Goal: Information Seeking & Learning: Check status

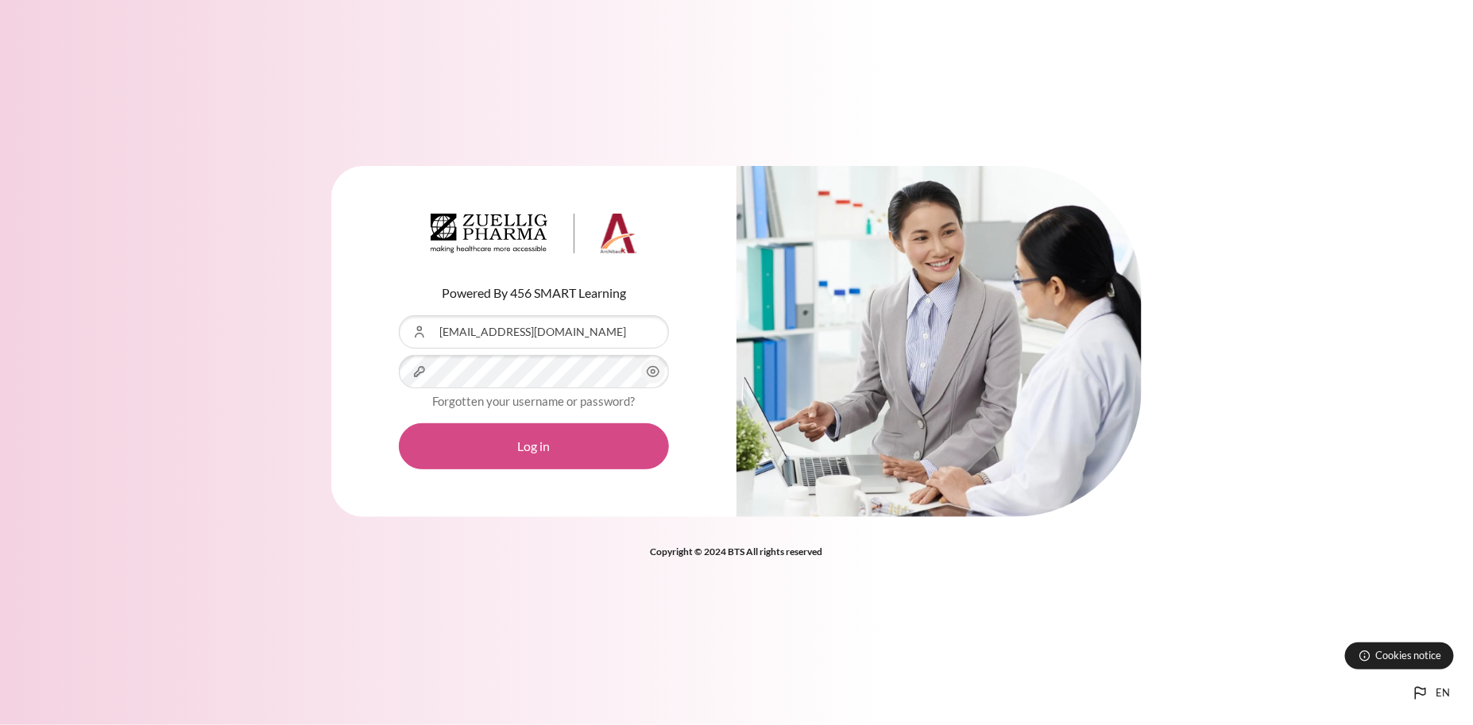
click at [513, 454] on button "Log in" at bounding box center [534, 447] width 270 height 46
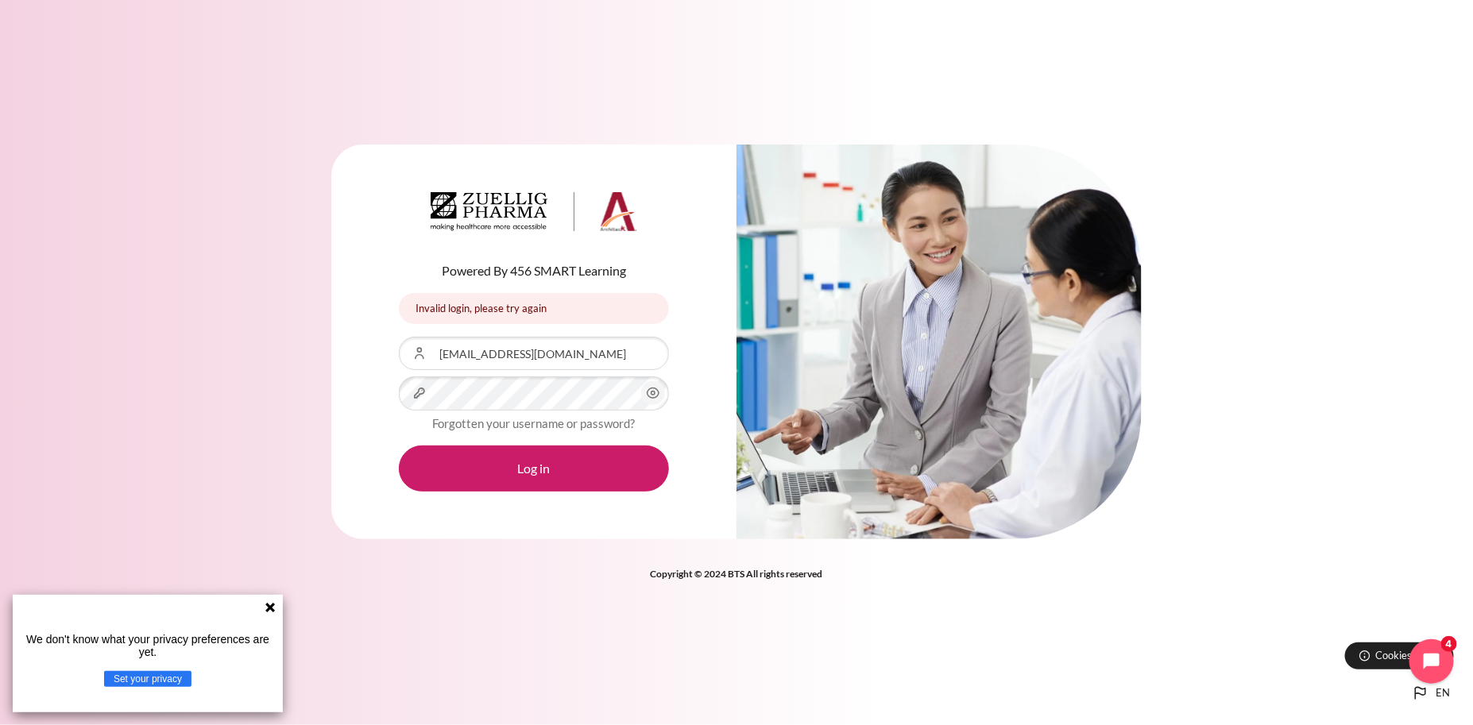
click at [654, 389] on icon "Content" at bounding box center [653, 393] width 19 height 19
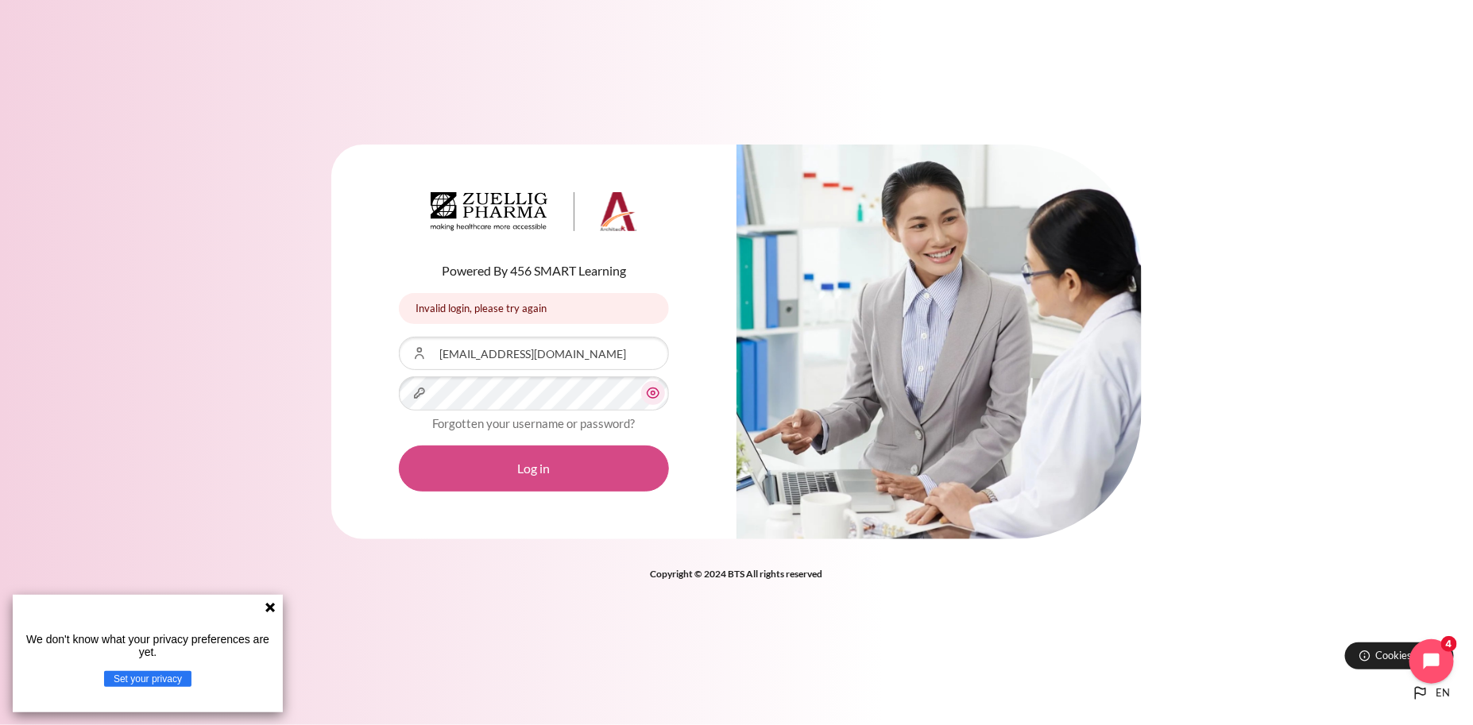
click at [548, 474] on button "Log in" at bounding box center [534, 469] width 270 height 46
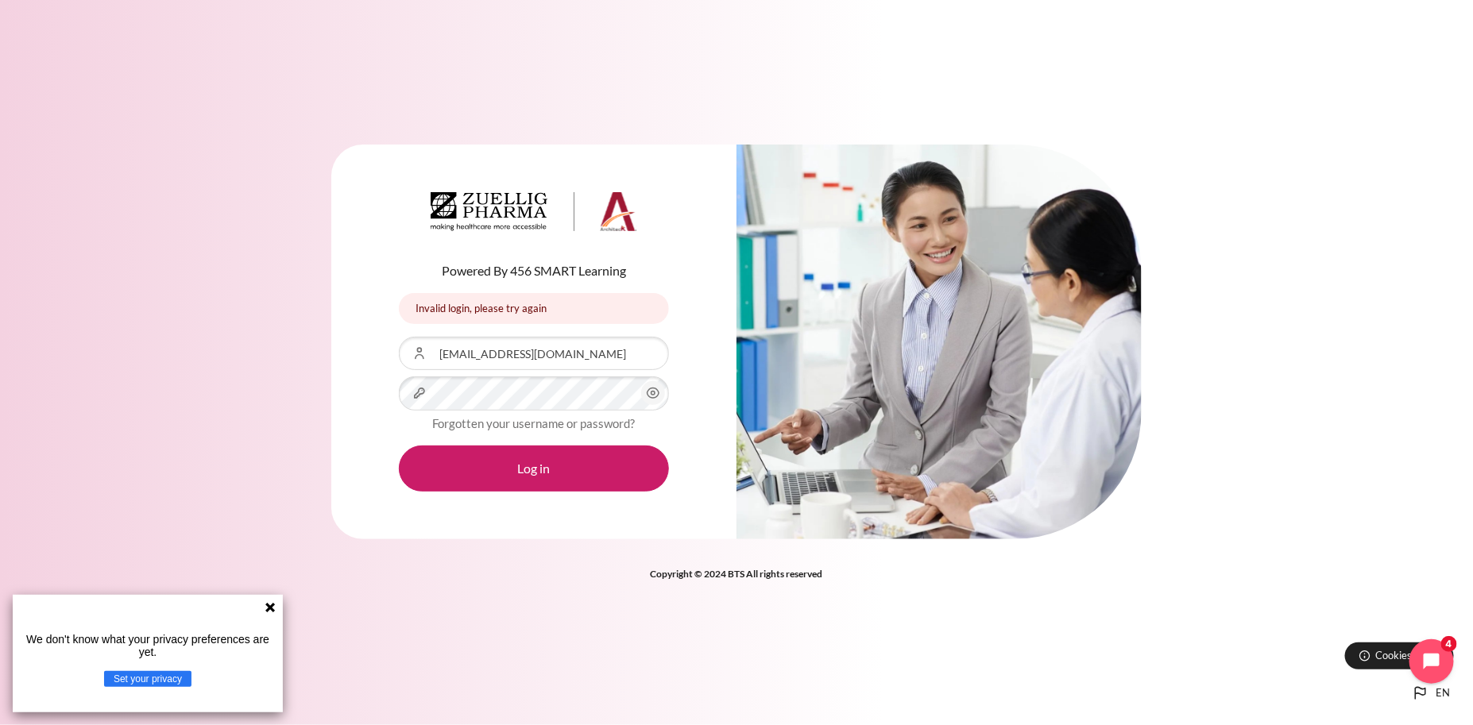
click at [656, 396] on icon "Content" at bounding box center [653, 393] width 19 height 19
click at [336, 408] on div "Powered By 456 SMART Learning Invalid login, please try again Invalid login, pl…" at bounding box center [533, 342] width 405 height 395
click at [399, 446] on button "Log in" at bounding box center [534, 469] width 270 height 46
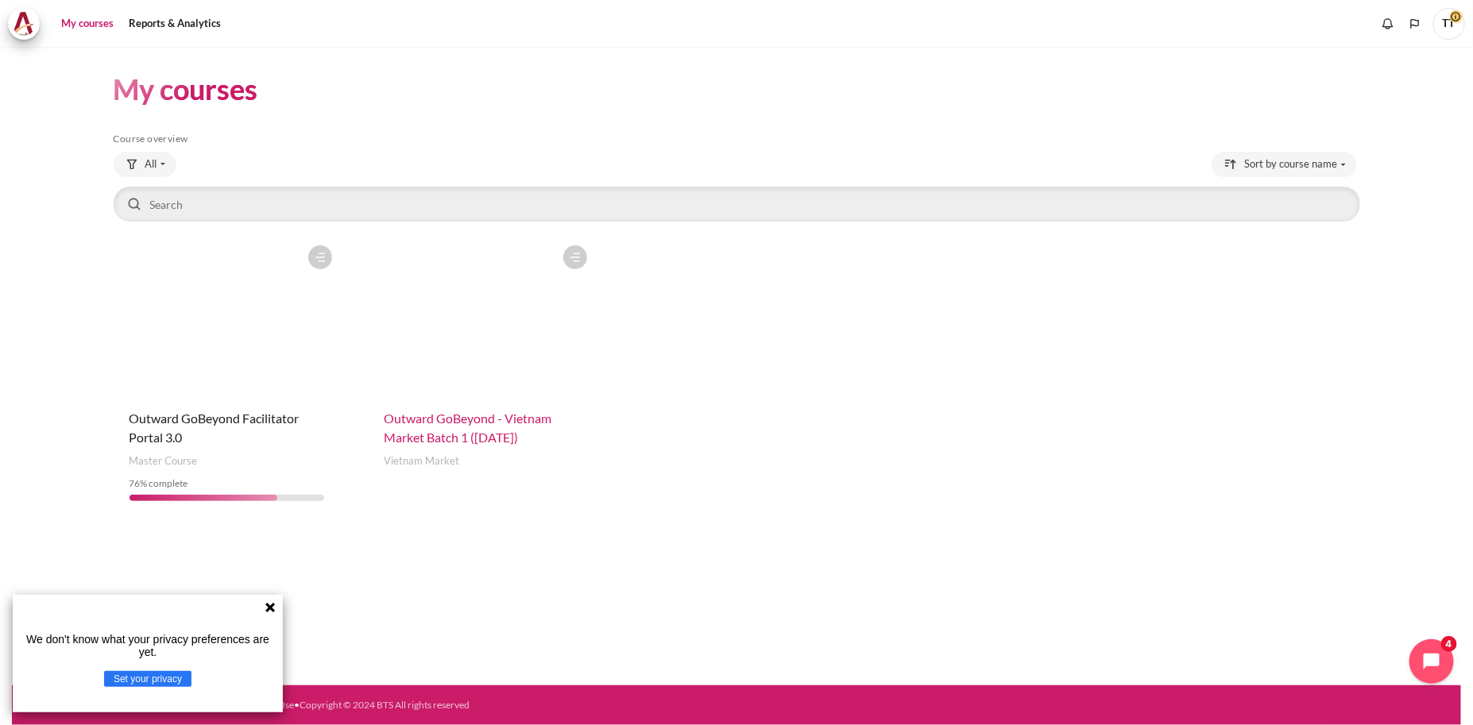
click at [501, 420] on span "Outward GoBeyond - Vietnam Market Batch 1 (Apr 2025)" at bounding box center [469, 428] width 168 height 34
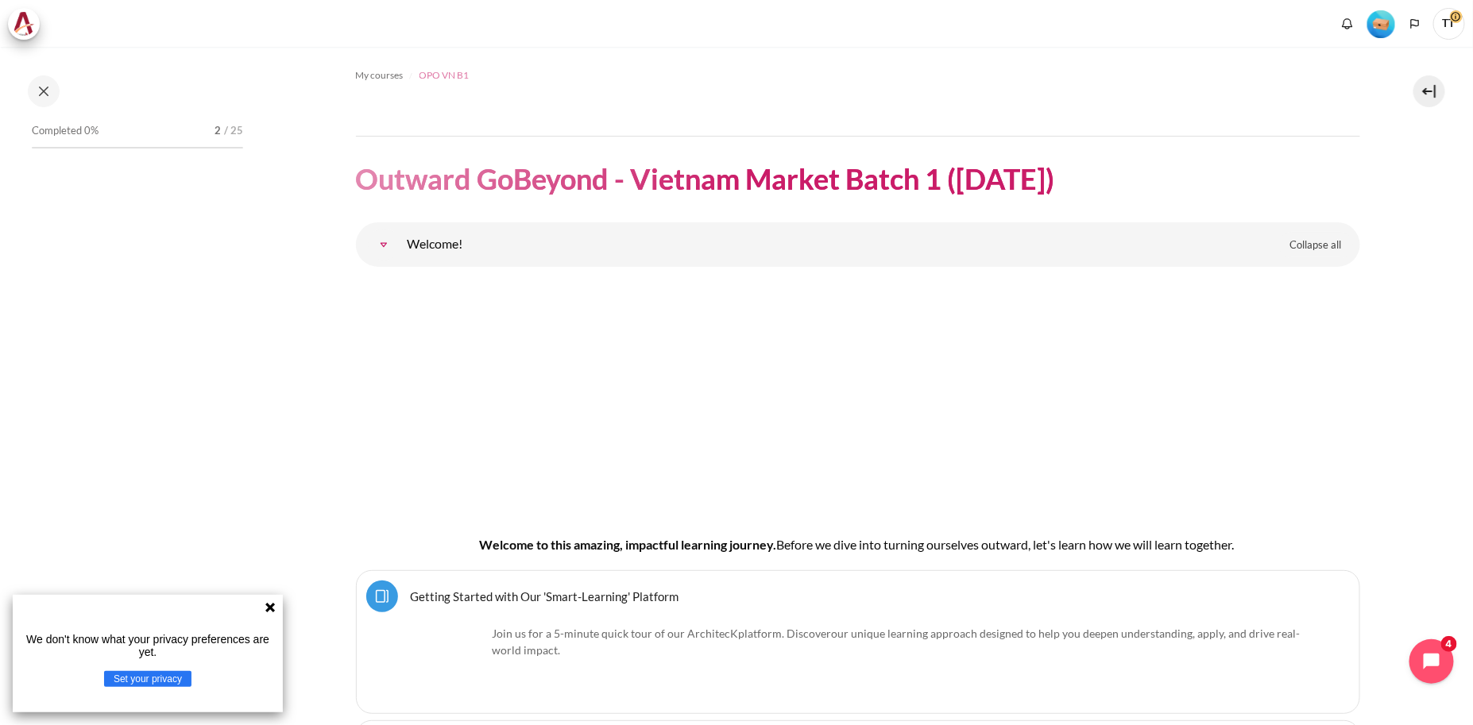
click at [457, 74] on span "OPO VN B1" at bounding box center [445, 75] width 50 height 14
click at [272, 603] on icon at bounding box center [270, 608] width 13 height 13
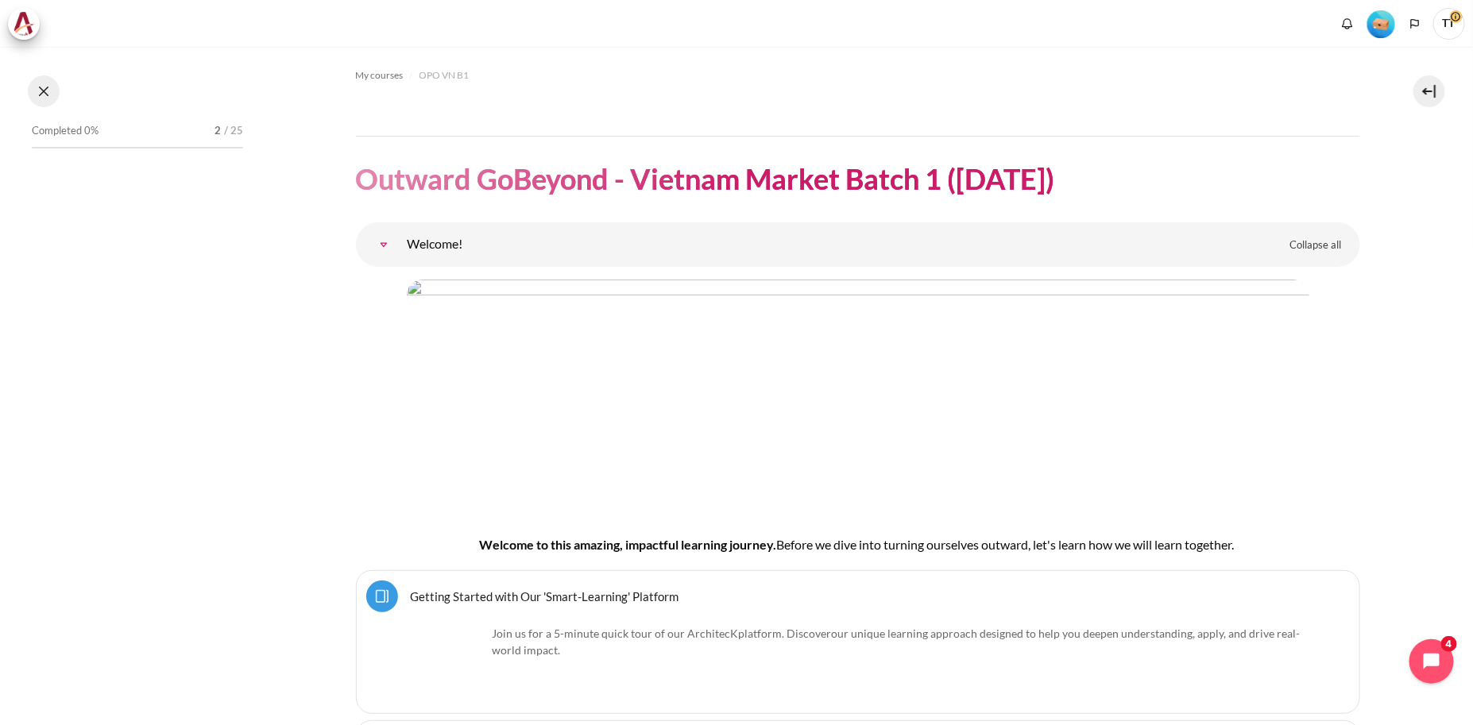
click at [40, 84] on button at bounding box center [44, 91] width 32 height 32
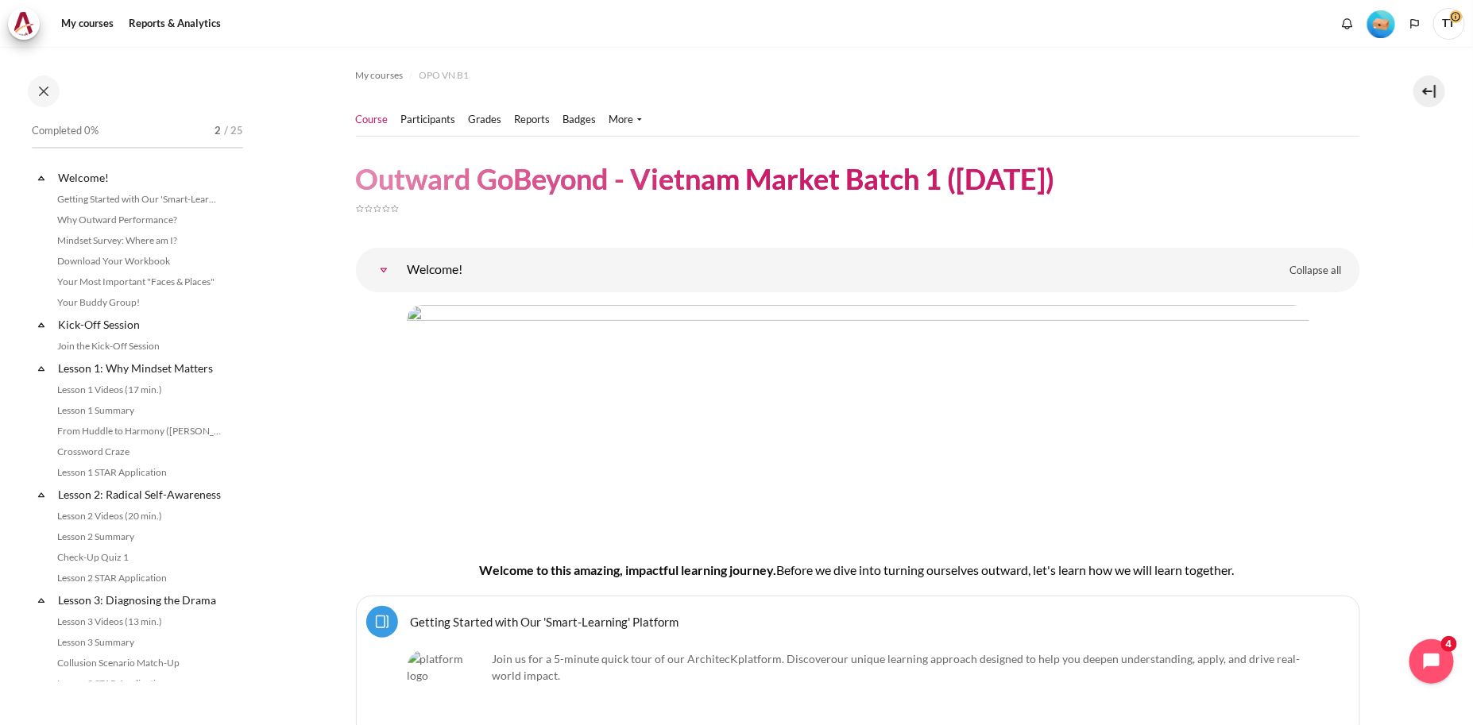
click at [1379, 19] on img "Level #1" at bounding box center [1382, 24] width 28 height 28
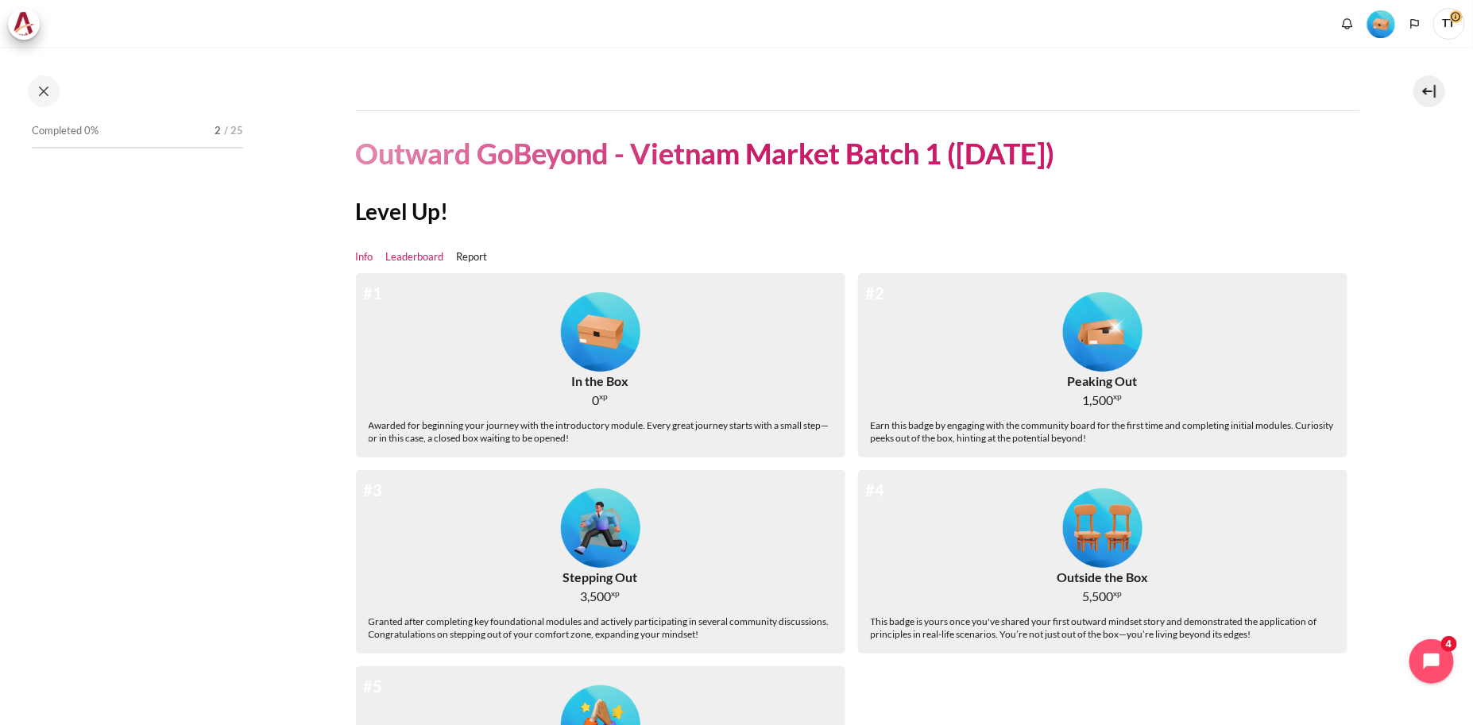
click at [426, 252] on link "Leaderboard" at bounding box center [415, 258] width 58 height 16
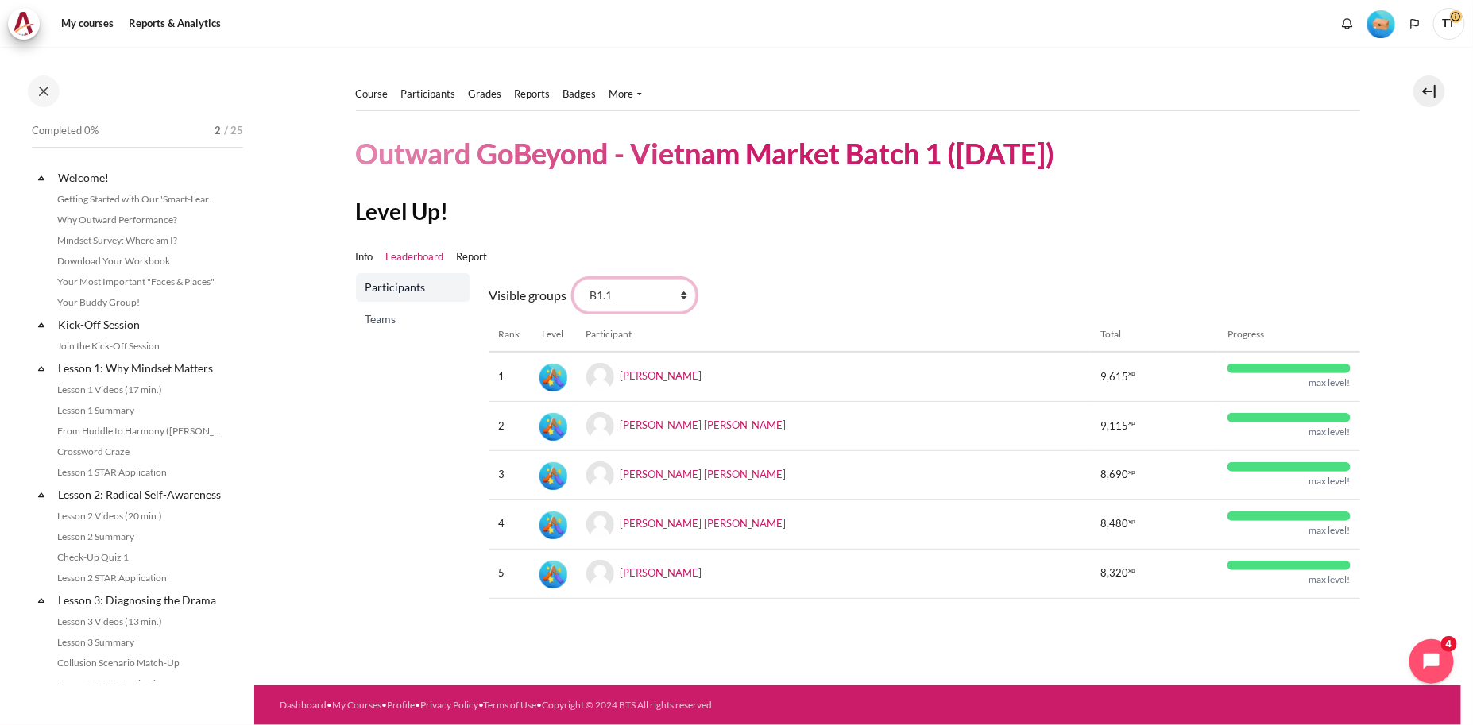
click at [677, 298] on select "All participants B1.1 B1.2 B1.3 B1.4 B1.5 B1.6 B1.7 B1.8 B1.9" at bounding box center [635, 295] width 122 height 33
select select "0"
click at [574, 279] on select "All participants B1.1 B1.2 B1.3 B1.4 B1.5 B1.6 B1.7 B1.8 B1.9" at bounding box center [635, 295] width 122 height 33
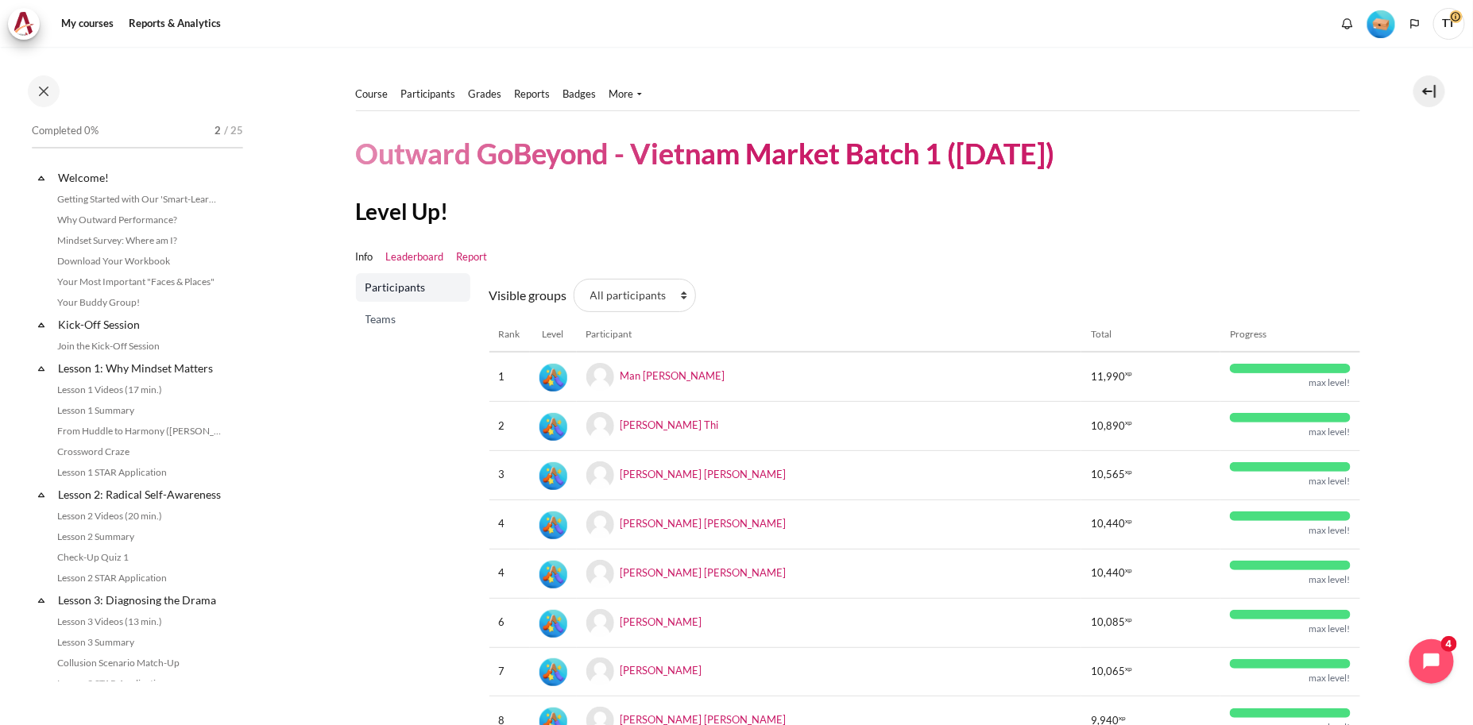
click at [478, 259] on link "Report" at bounding box center [472, 258] width 31 height 16
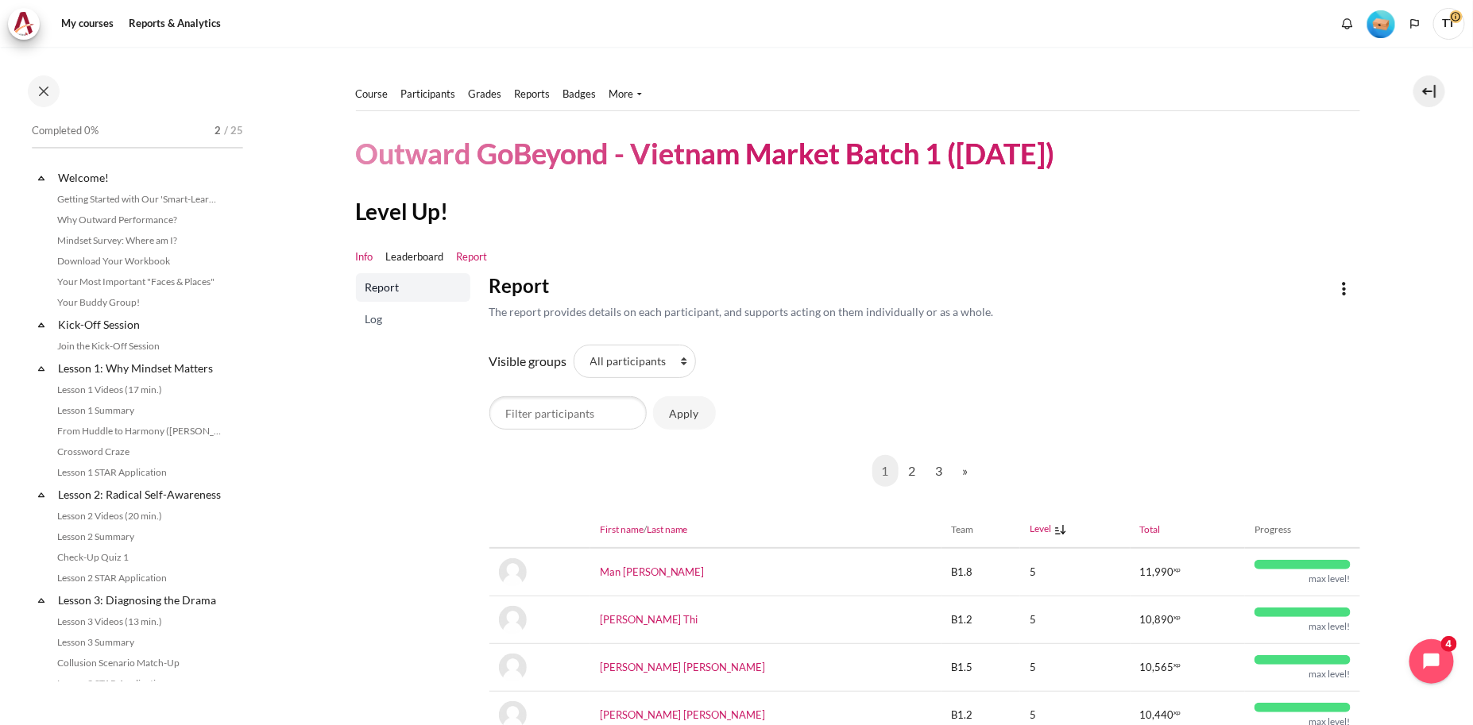
click at [361, 258] on link "Info" at bounding box center [364, 258] width 17 height 16
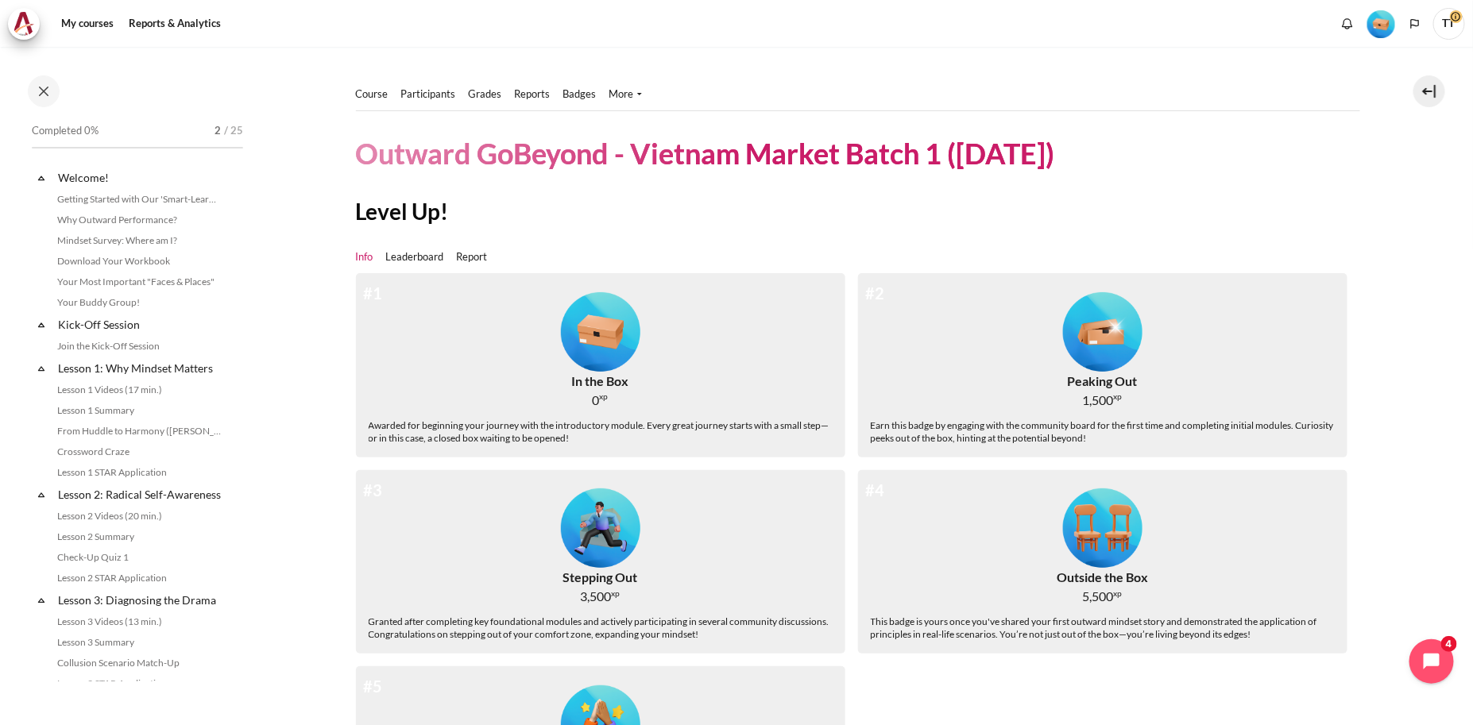
click at [1379, 21] on img "Level #1" at bounding box center [1382, 24] width 28 height 28
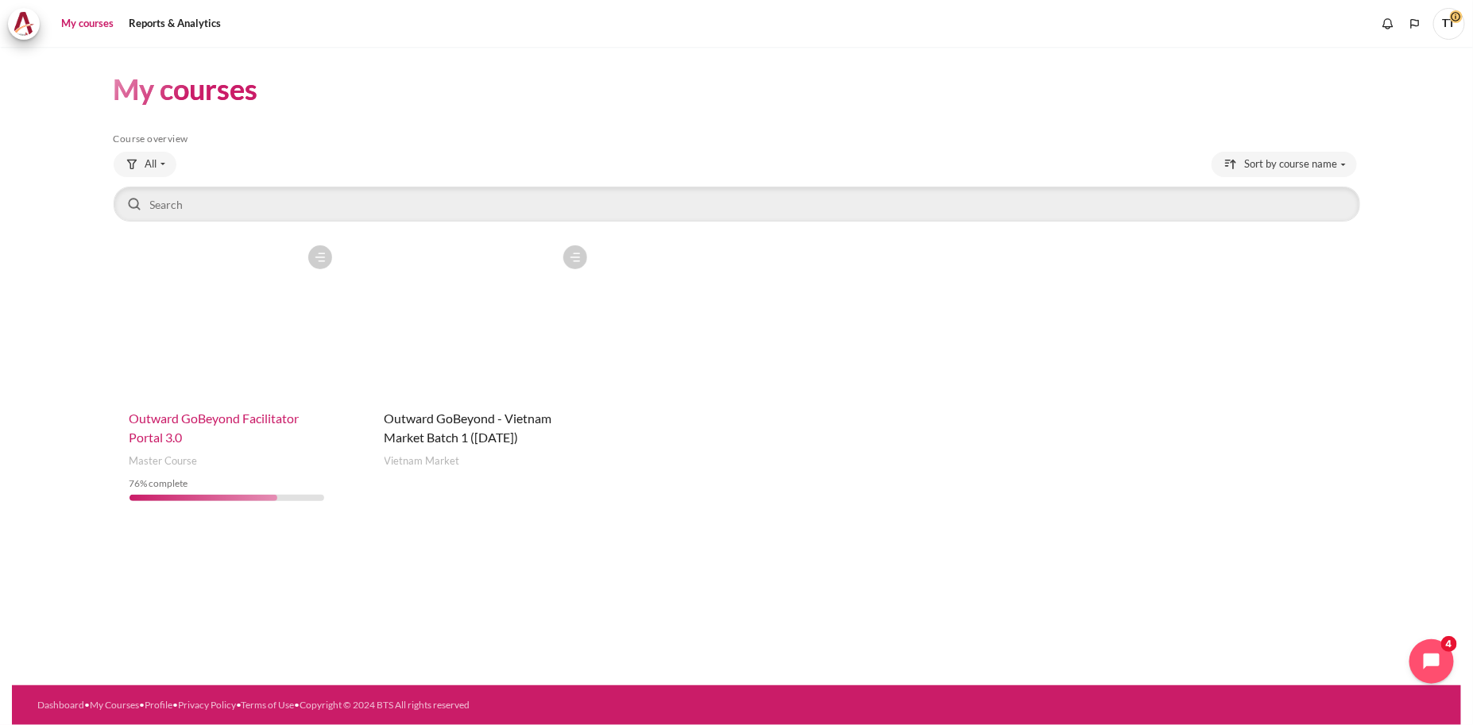
click at [250, 415] on span "Outward GoBeyond Facilitator Portal 3.0" at bounding box center [215, 428] width 170 height 34
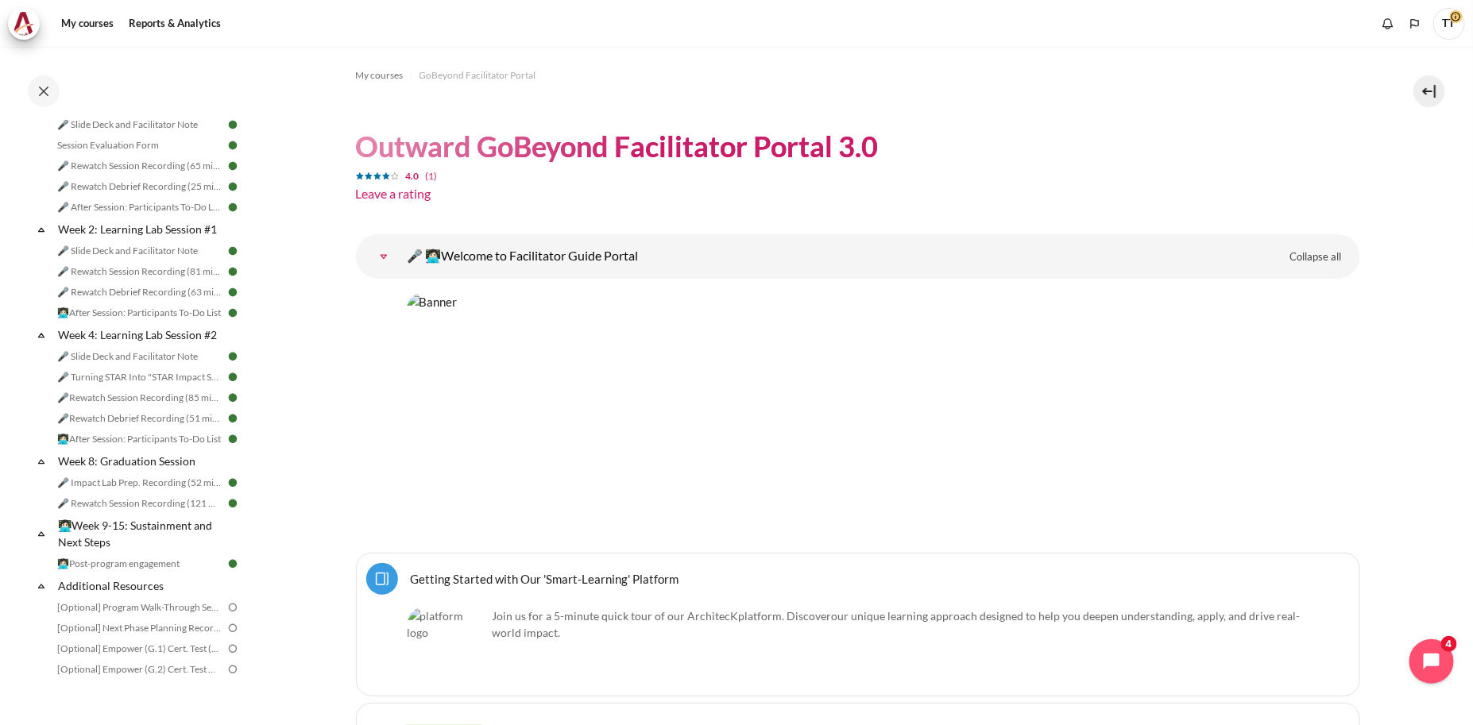
scroll to position [688, 0]
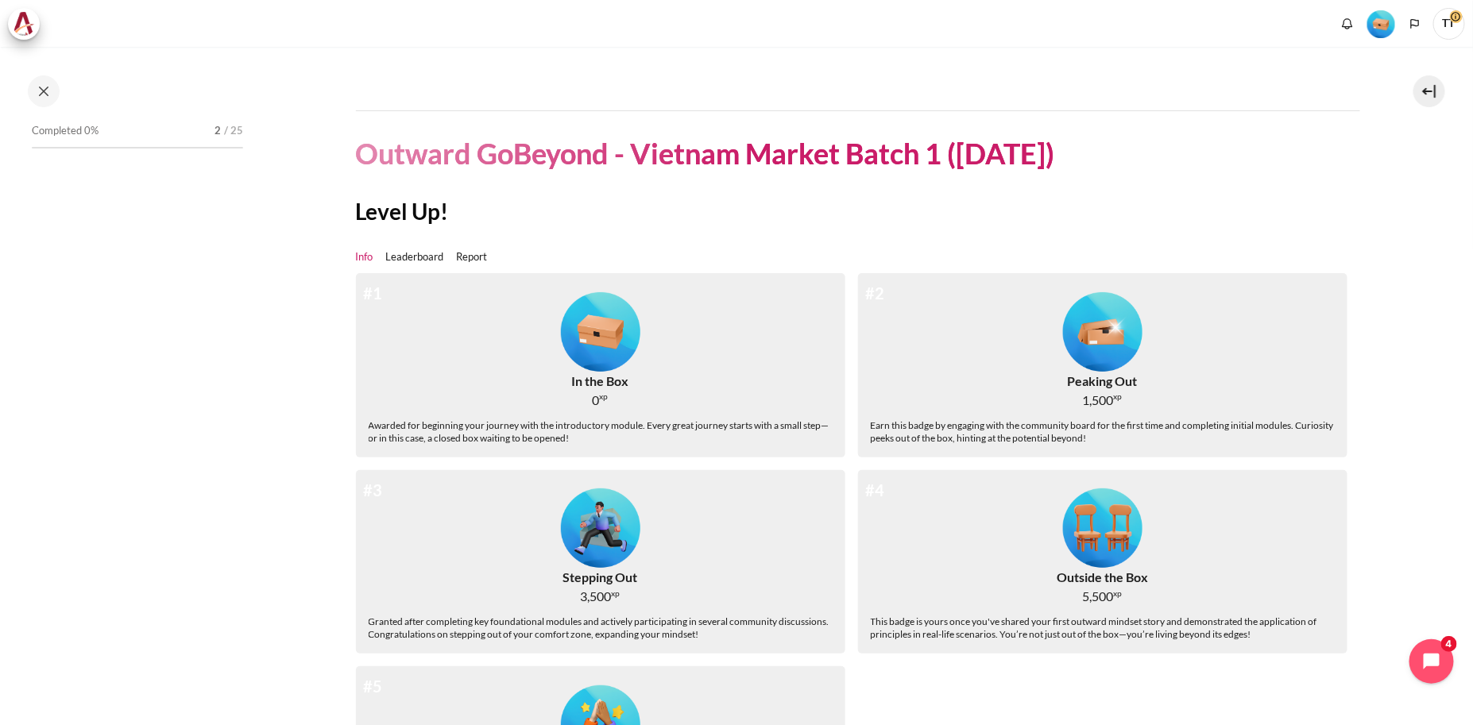
click at [1445, 16] on span "TT" at bounding box center [1449, 24] width 32 height 32
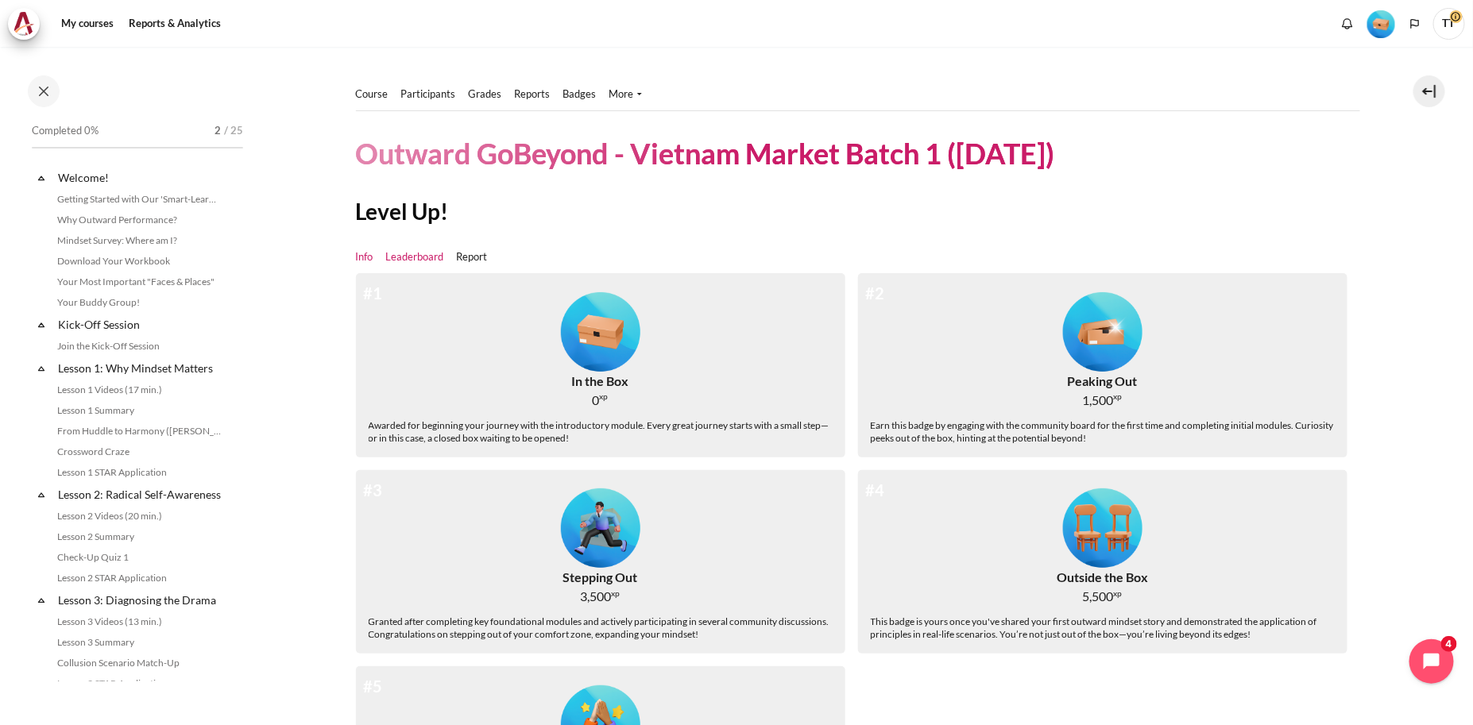
click at [430, 256] on link "Leaderboard" at bounding box center [415, 258] width 58 height 16
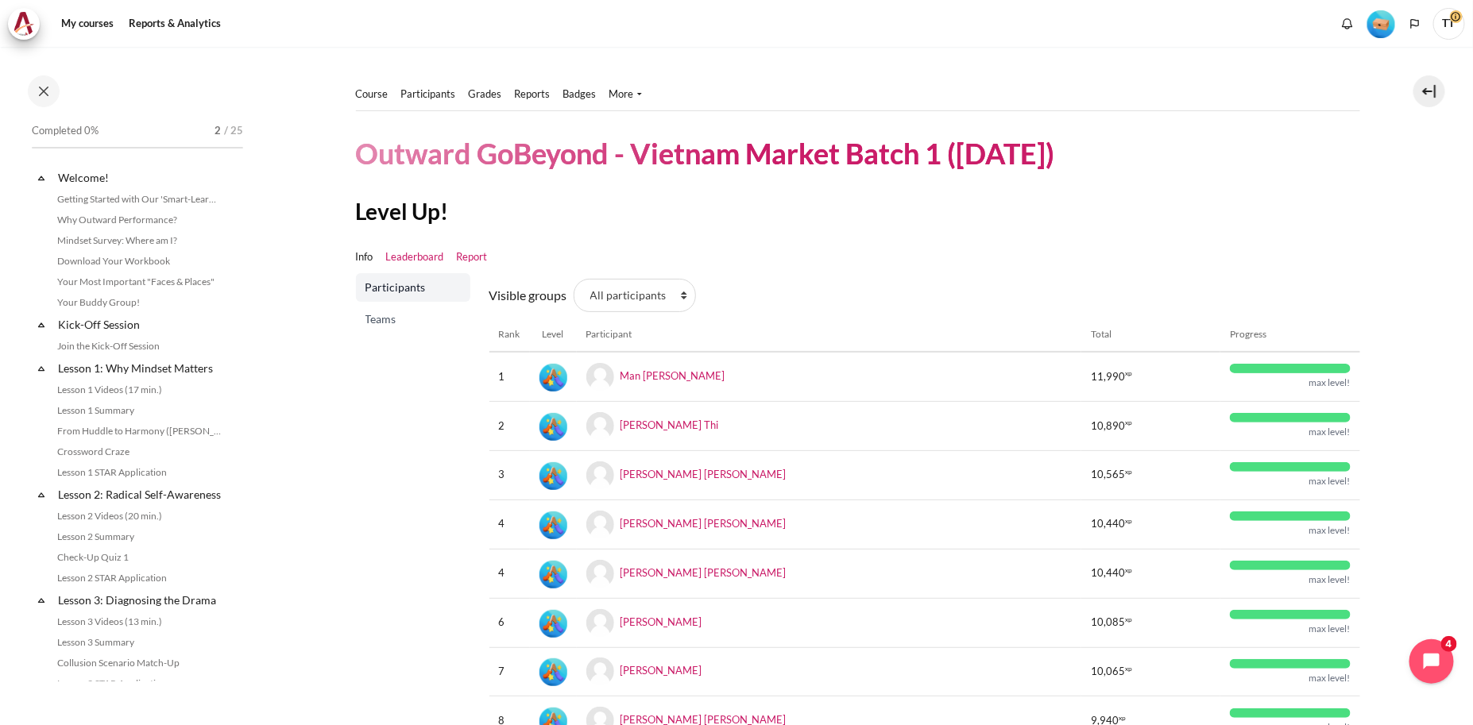
click at [478, 258] on link "Report" at bounding box center [472, 258] width 31 height 16
